Goal: Information Seeking & Learning: Find specific fact

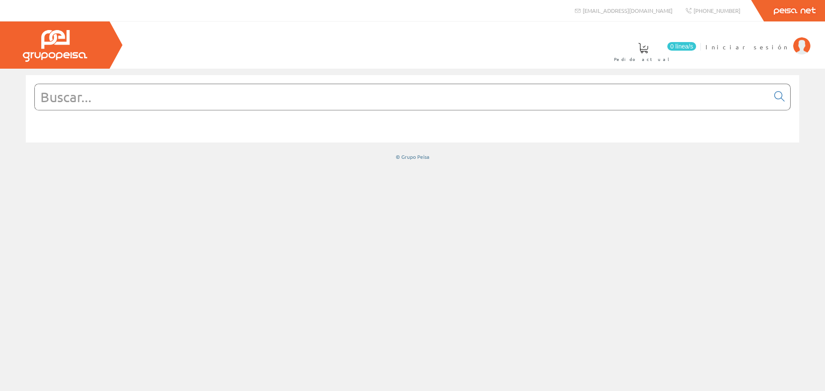
click at [280, 104] on input "text" at bounding box center [402, 97] width 734 height 26
type input "i"
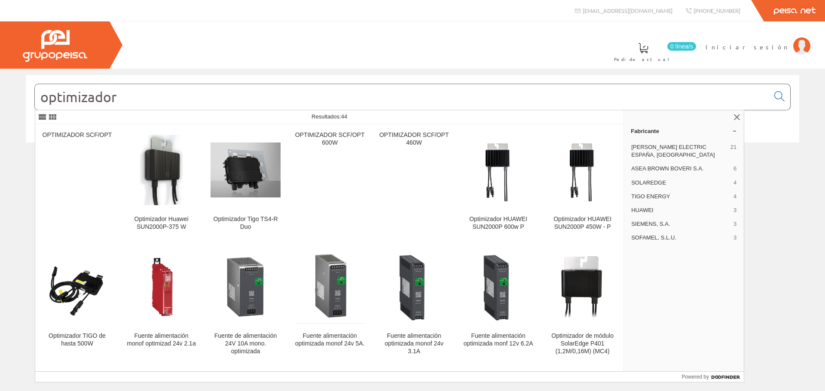
type input "optimizador"
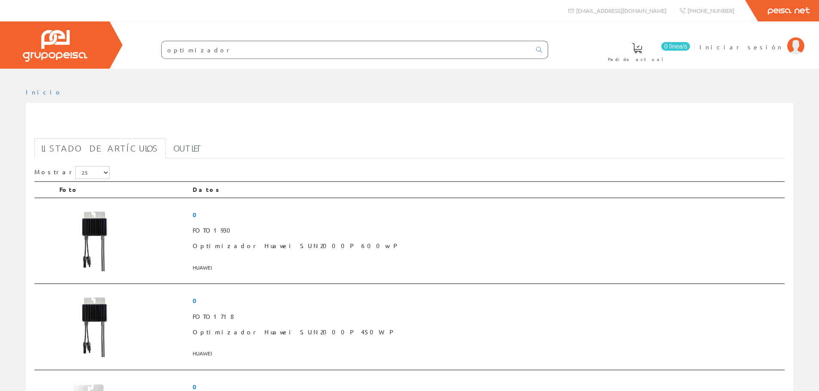
click at [263, 47] on input "optimizador" at bounding box center [346, 49] width 369 height 17
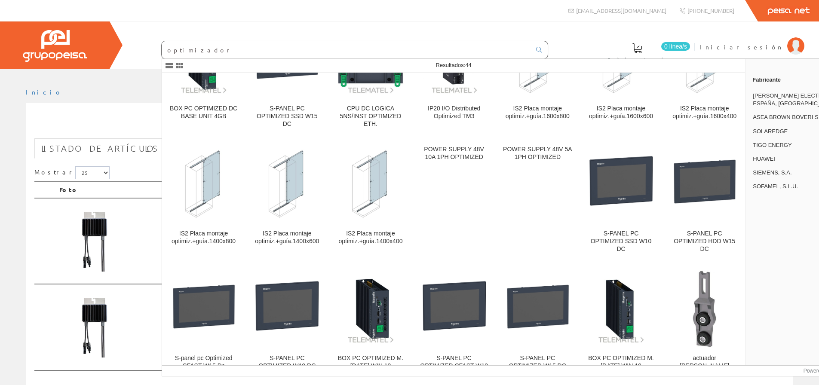
scroll to position [430, 0]
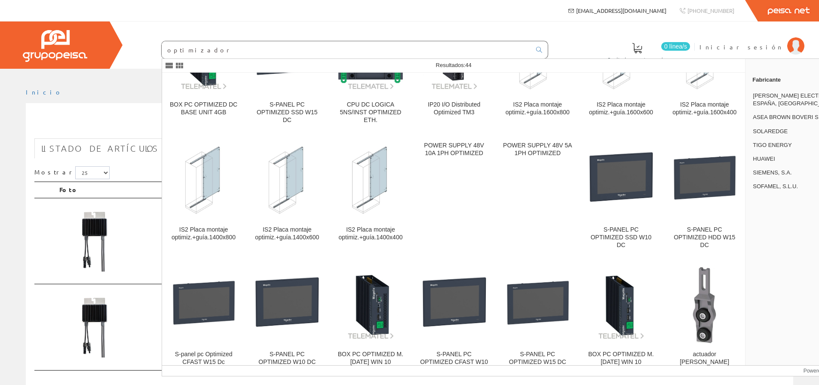
type input "optimizador"
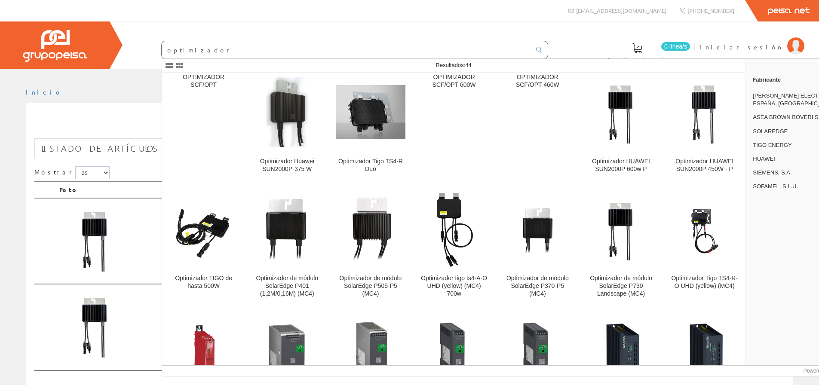
scroll to position [0, 0]
